Goal: Transaction & Acquisition: Purchase product/service

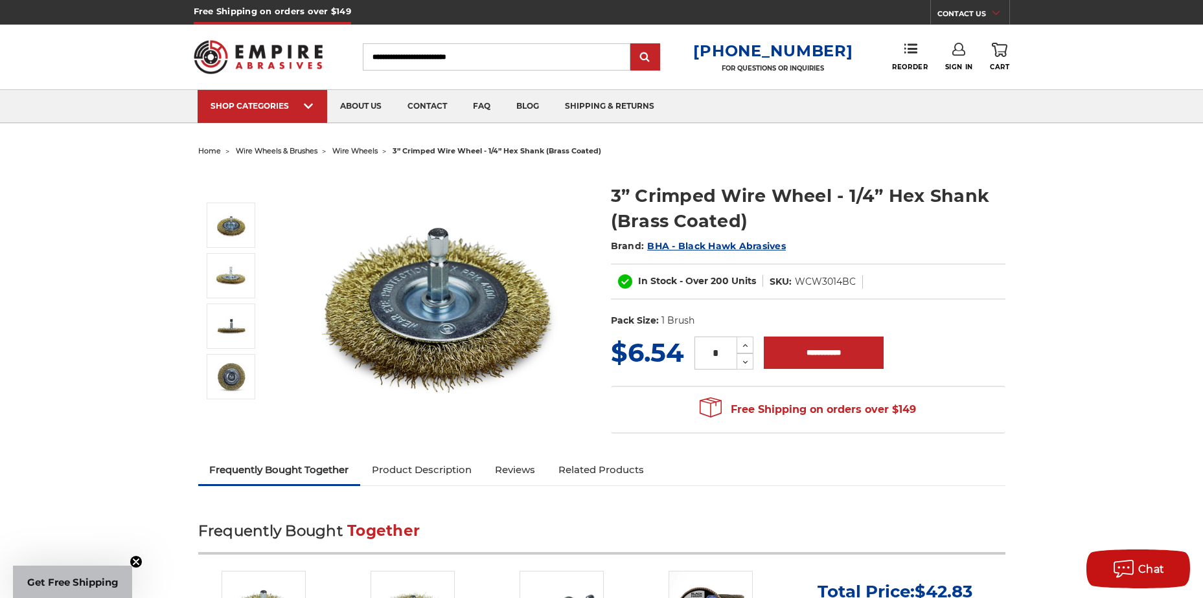
click at [438, 302] on img at bounding box center [438, 299] width 259 height 259
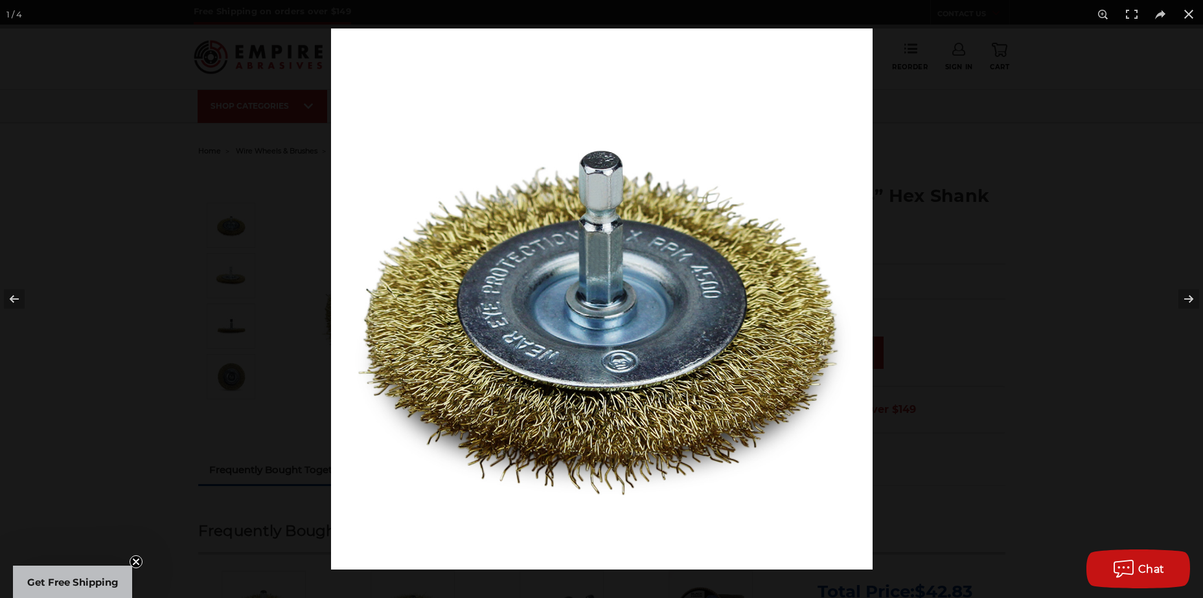
click at [610, 299] on img at bounding box center [601, 298] width 541 height 541
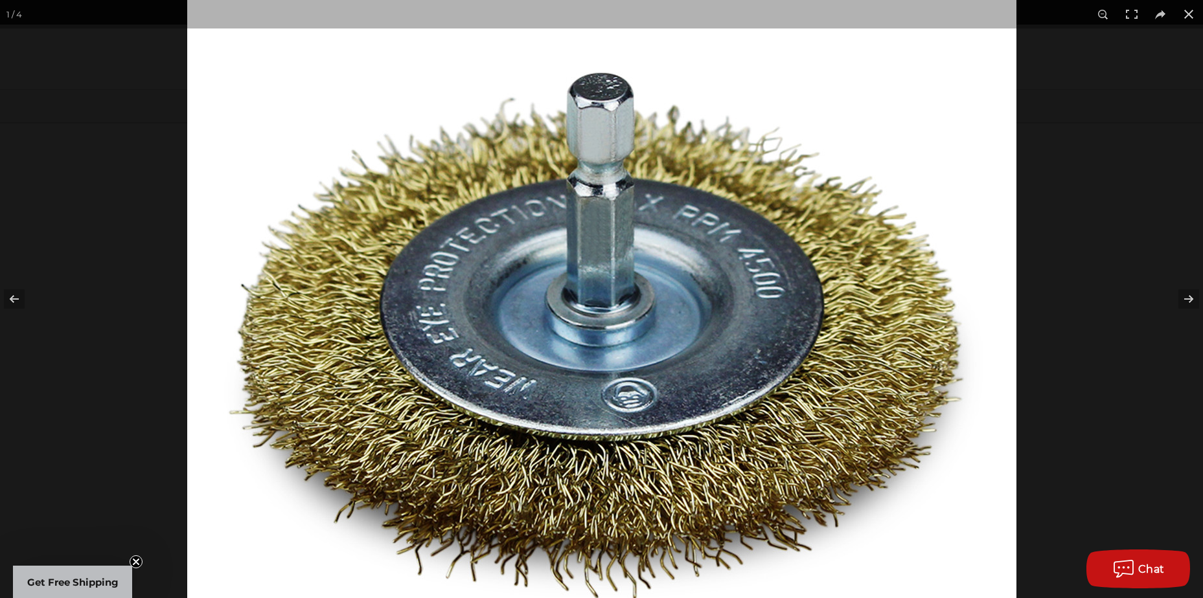
click at [595, 312] on img at bounding box center [601, 299] width 829 height 829
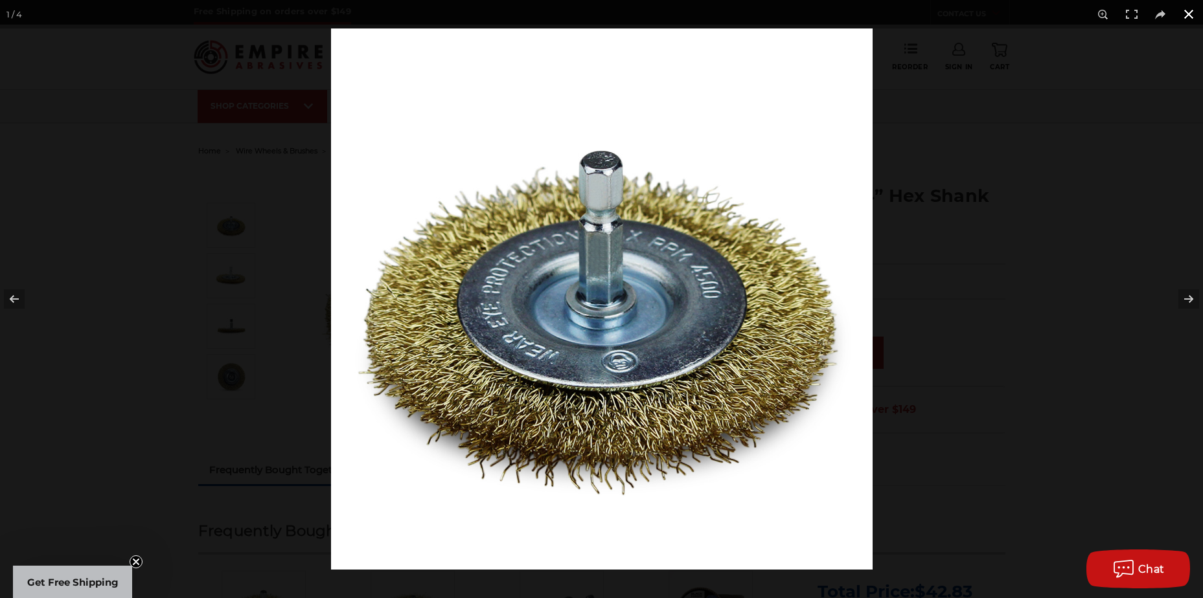
click at [975, 306] on div at bounding box center [932, 327] width 1203 height 598
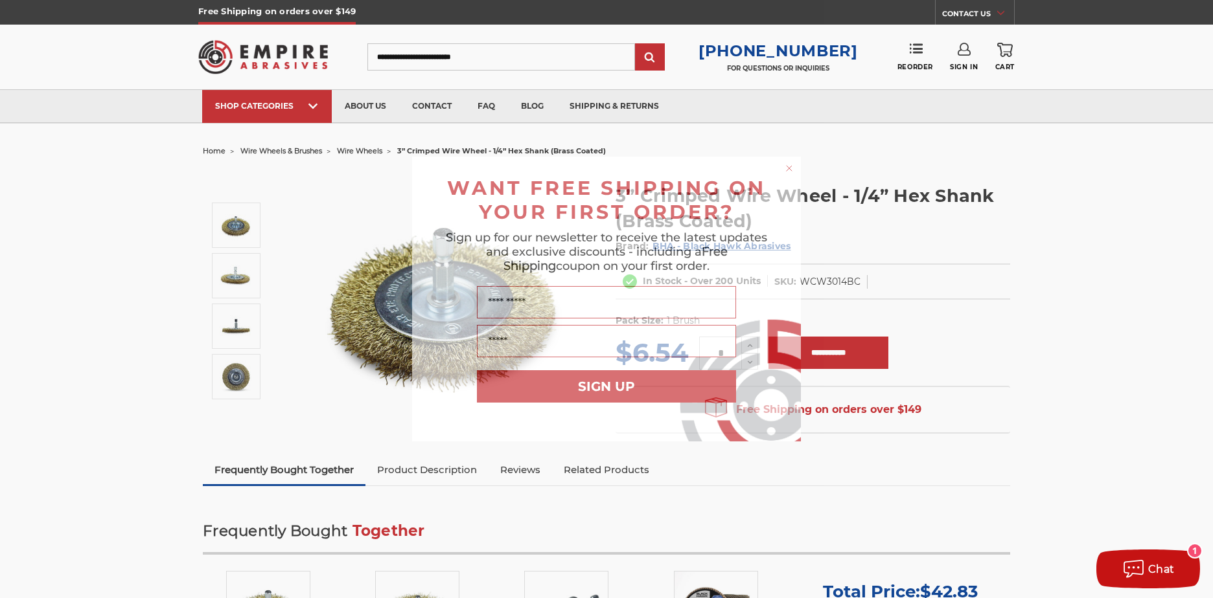
click at [797, 169] on form "WANT FREE SHIPPING ON YOUR FIRST ORDER? Sign up for our newsletter to receive t…" at bounding box center [606, 299] width 389 height 285
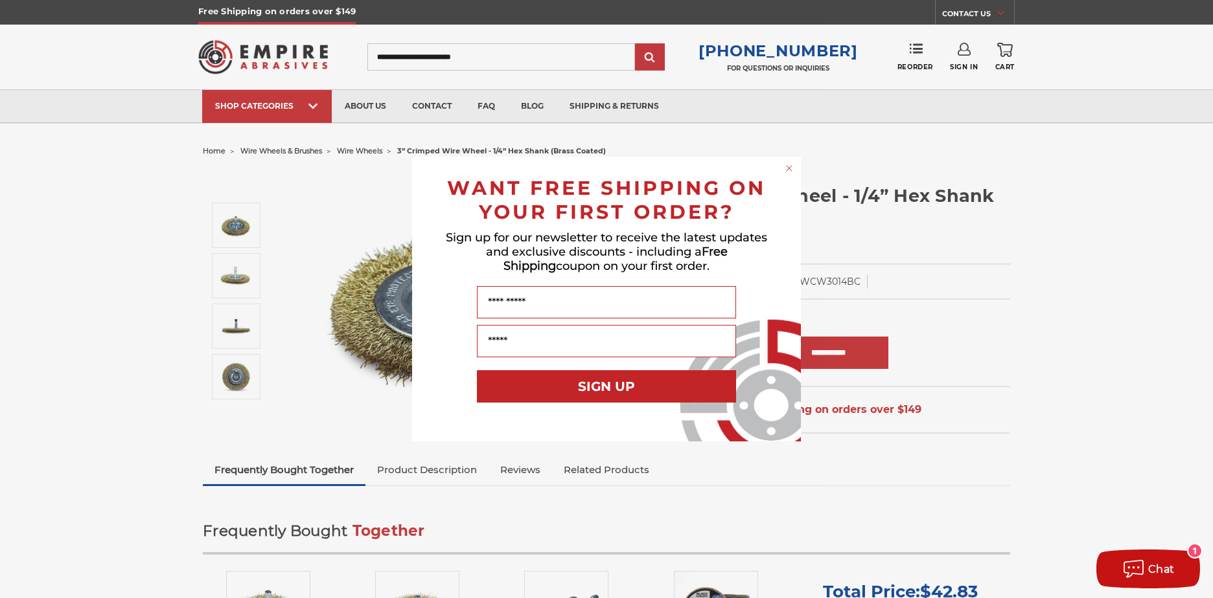
click at [789, 169] on circle "Close dialog" at bounding box center [789, 169] width 12 height 12
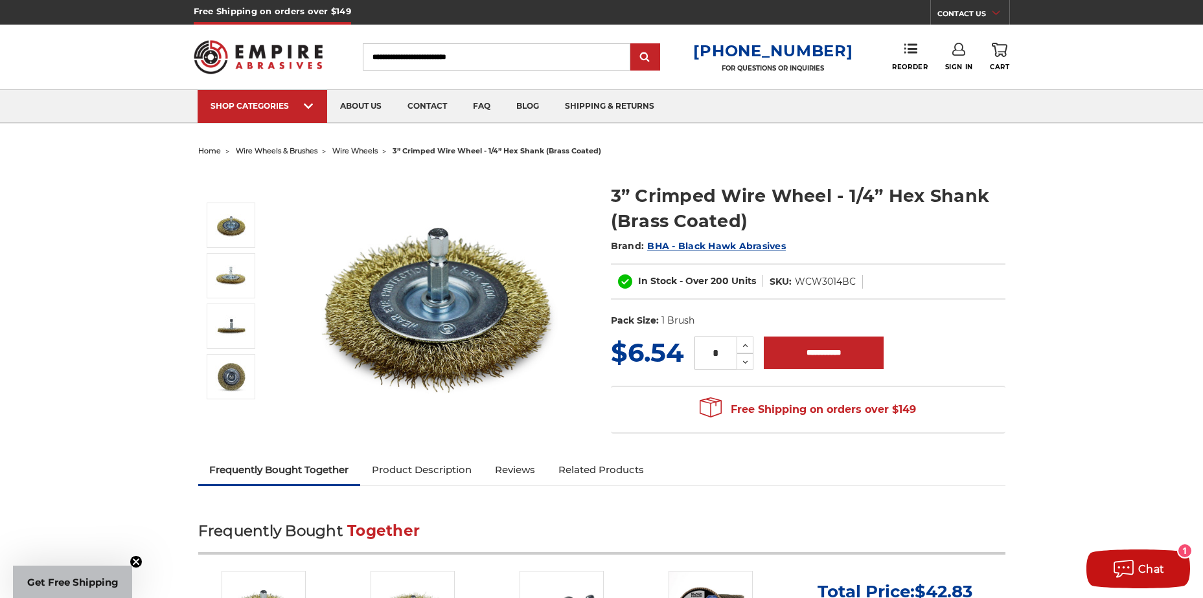
drag, startPoint x: 979, startPoint y: 126, endPoint x: 995, endPoint y: 119, distance: 17.1
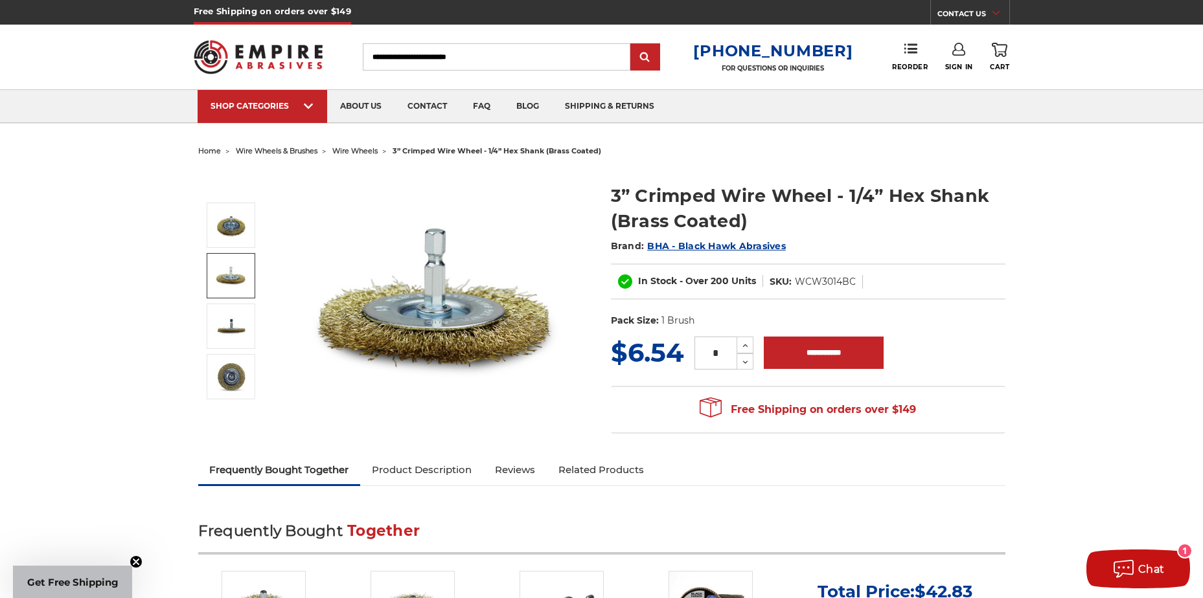
click at [240, 264] on img at bounding box center [231, 276] width 32 height 32
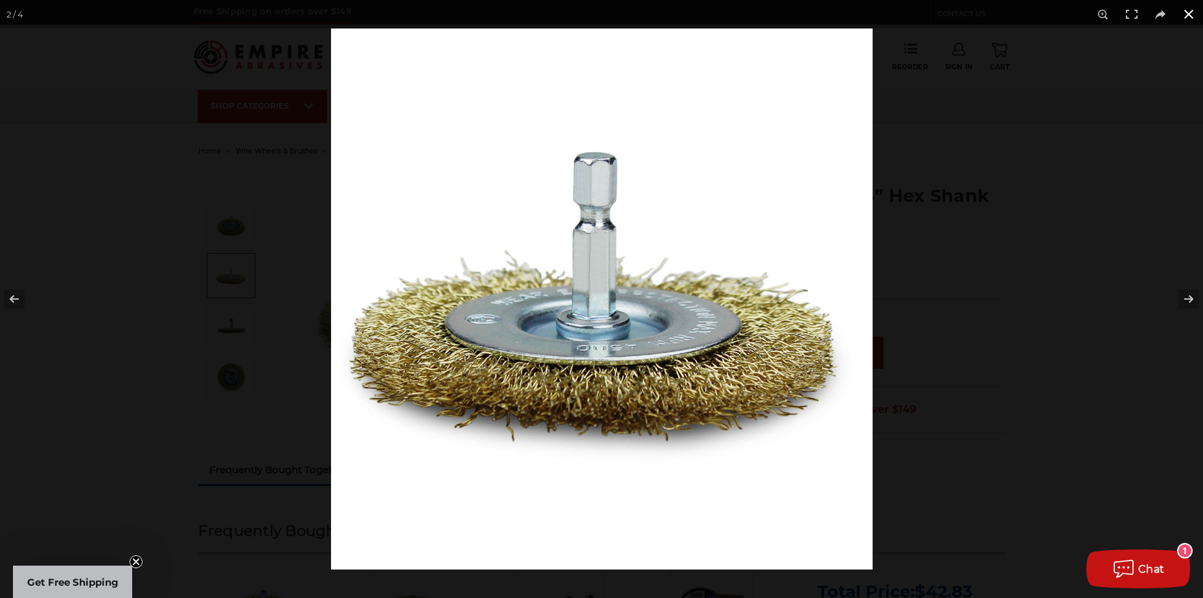
click at [983, 196] on div at bounding box center [932, 327] width 1203 height 598
